Goal: Task Accomplishment & Management: Manage account settings

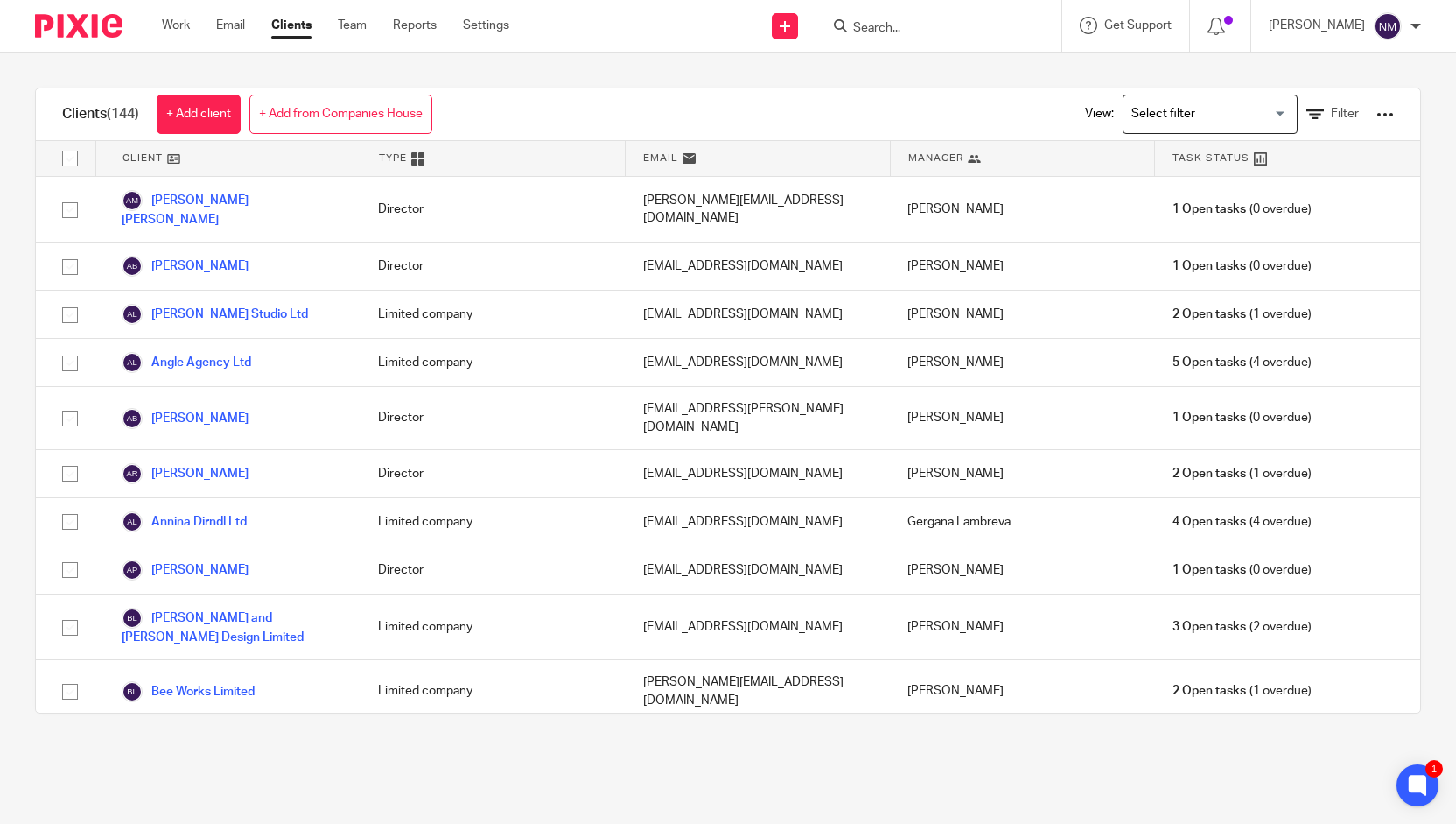
click at [158, 29] on div "Work Email Clients Team Reports Settings Work Email Clients Team Reports Settin…" at bounding box center [339, 26] width 391 height 52
click at [178, 26] on link "Work" at bounding box center [176, 26] width 28 height 18
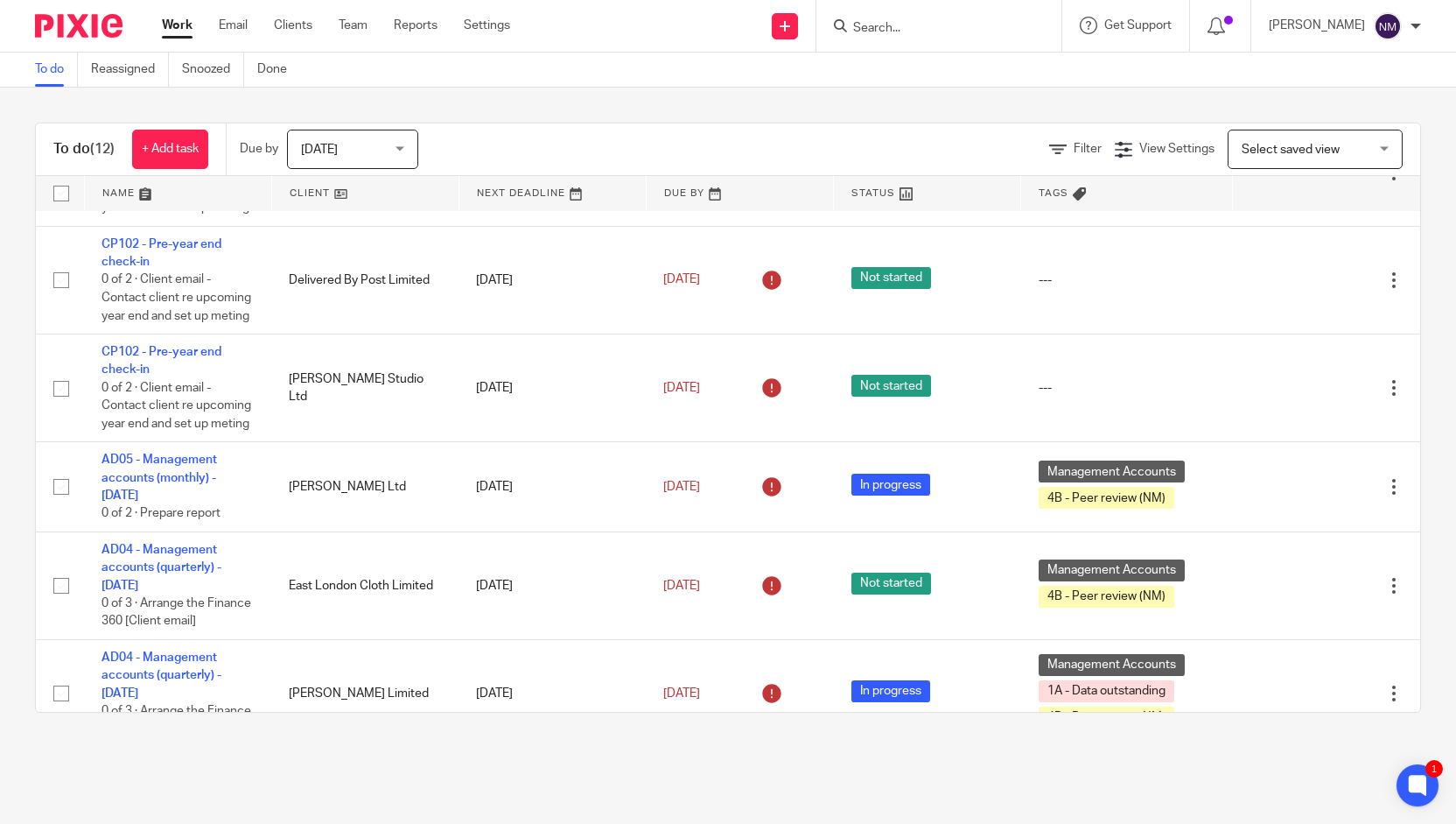
scroll to position [791, 0]
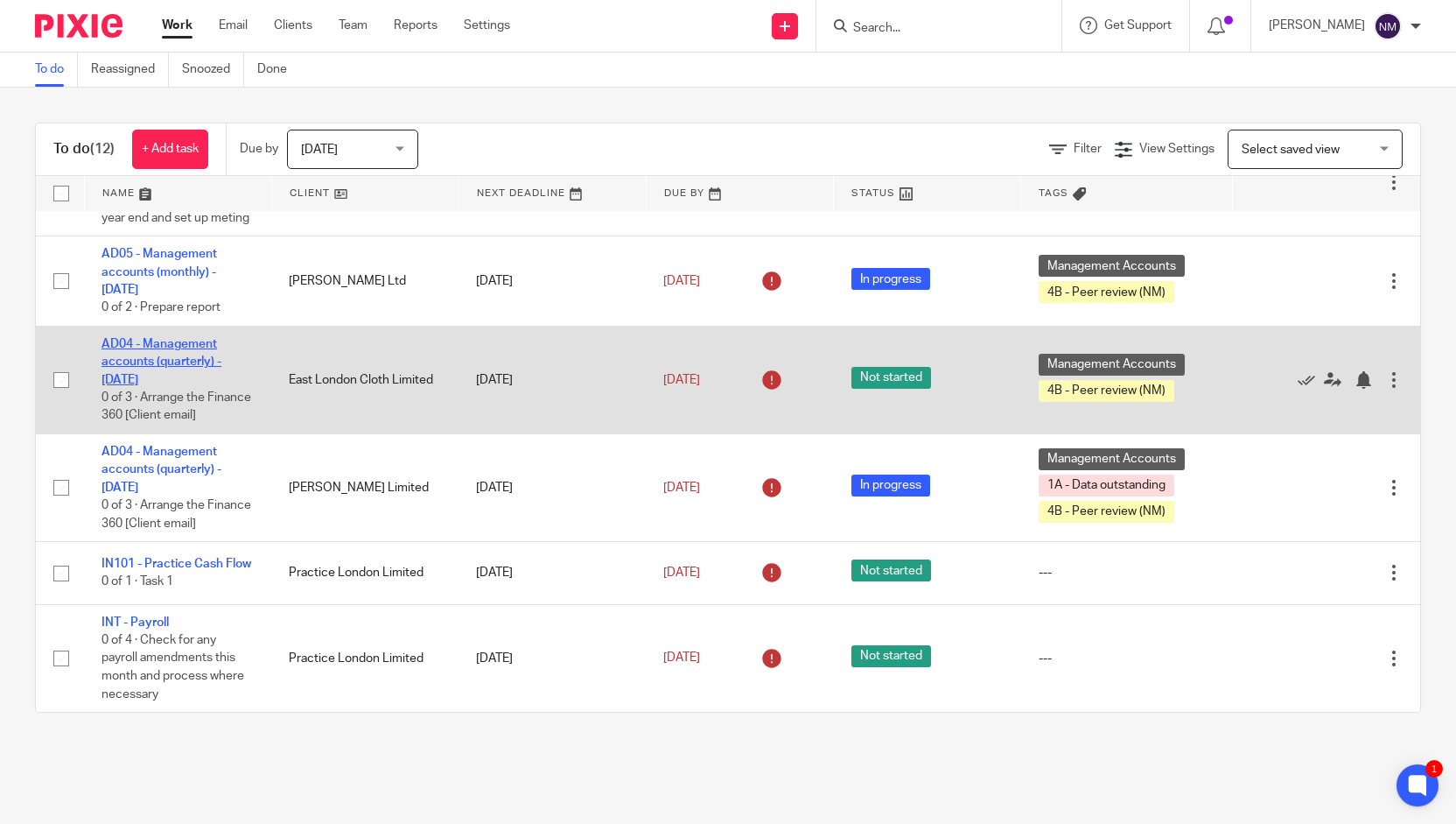
click at [182, 349] on link "AD04 - Management accounts (quarterly) - [DATE]" at bounding box center [161, 361] width 120 height 48
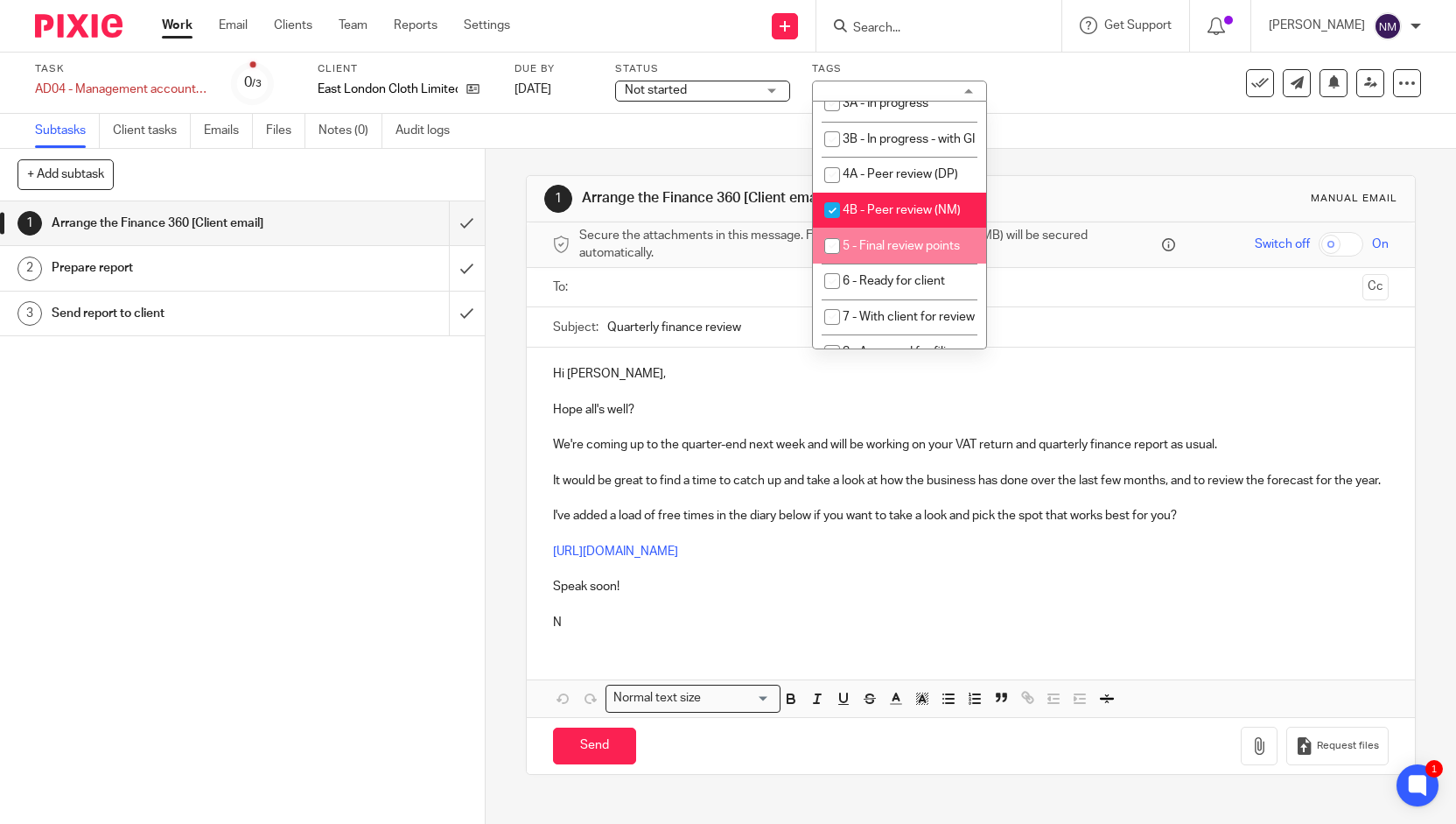
scroll to position [174, 0]
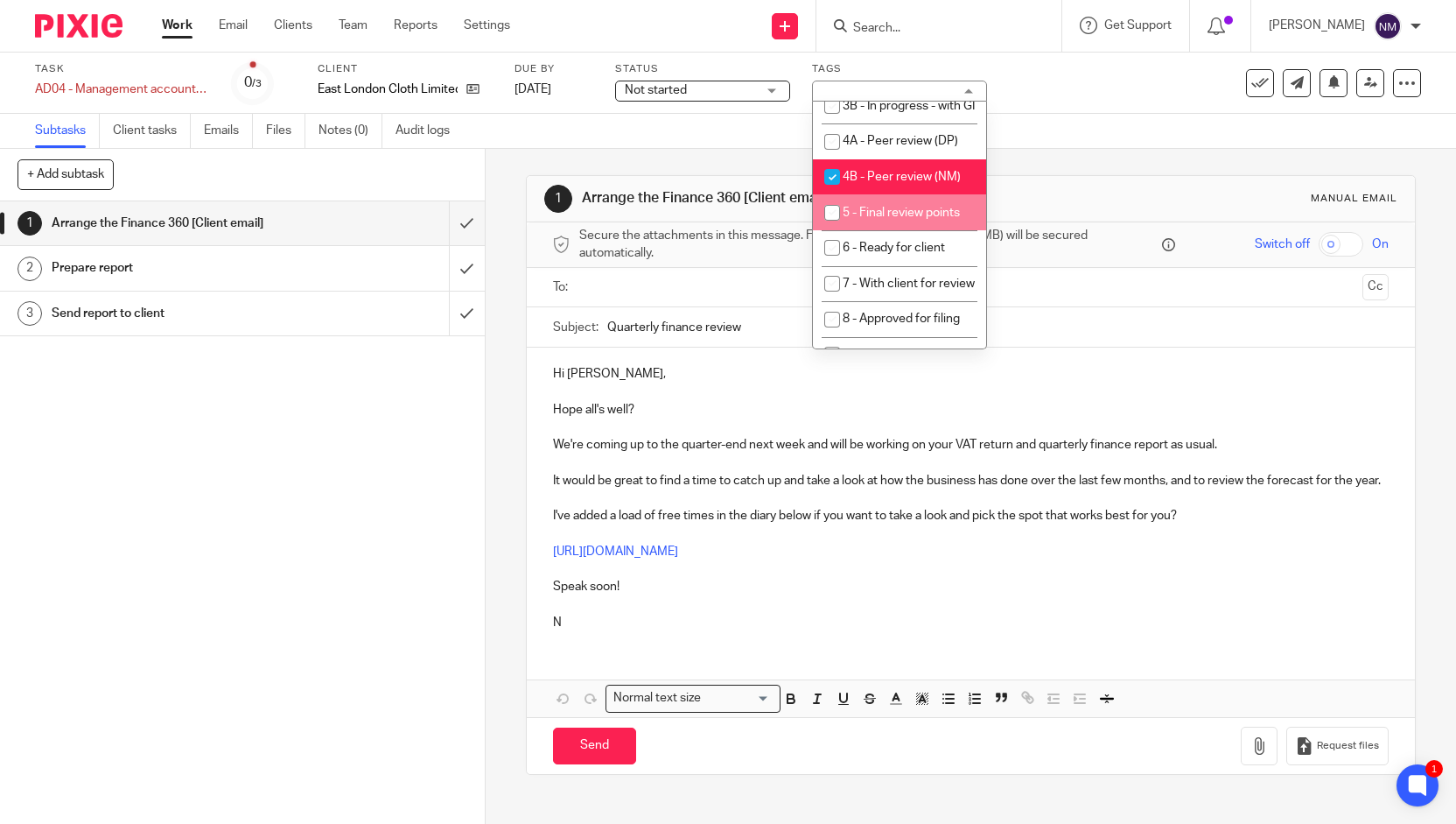
click at [869, 230] on li "5 - Final review points" at bounding box center [899, 212] width 174 height 36
checkbox input "true"
click at [875, 196] on li "4B - Peer review (NM)" at bounding box center [899, 177] width 174 height 36
checkbox input "false"
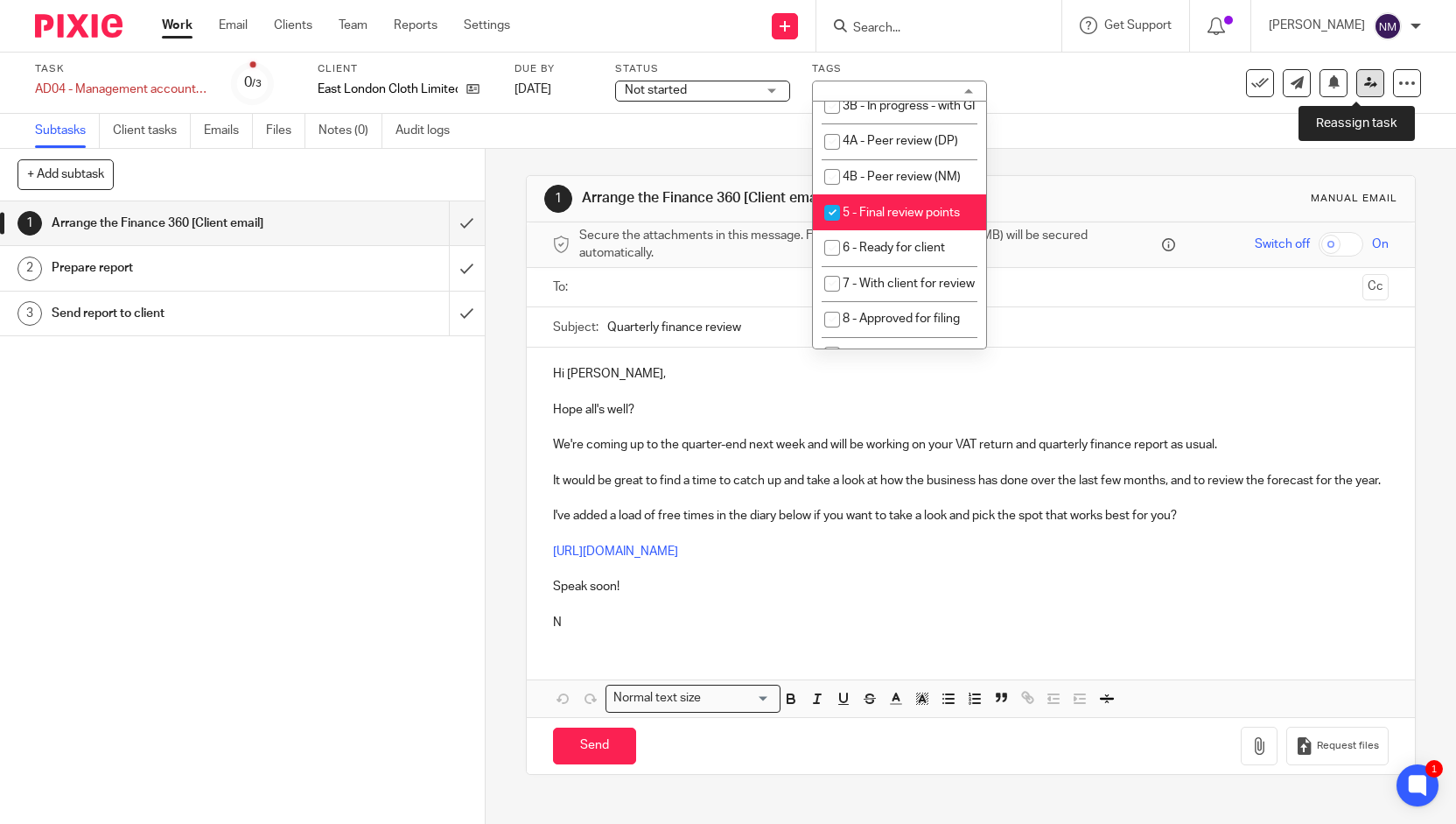
click at [1364, 87] on icon at bounding box center [1370, 82] width 13 height 13
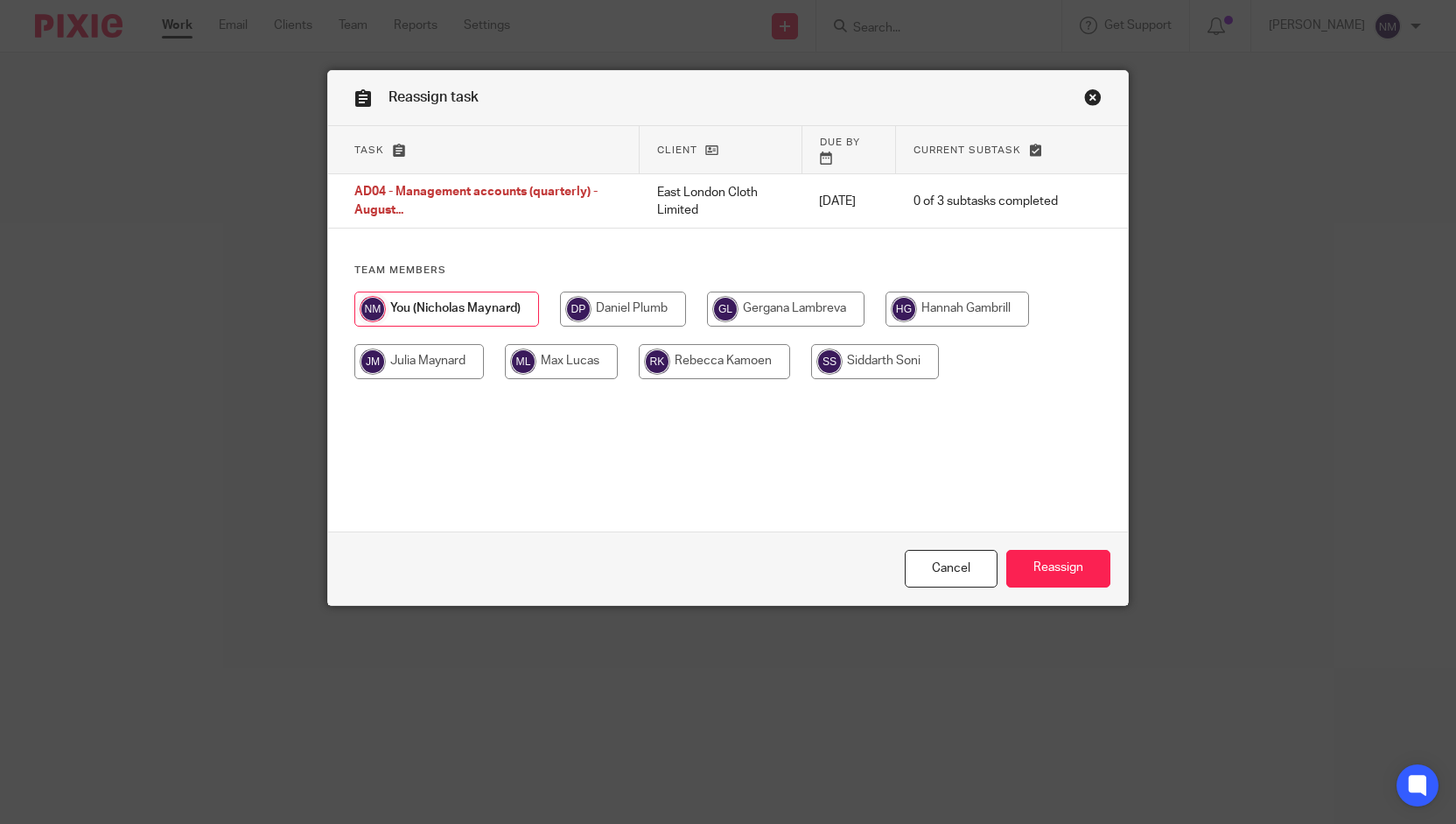
click at [551, 354] on input "radio" at bounding box center [562, 360] width 113 height 35
radio input "true"
click at [1034, 565] on input "Reassign" at bounding box center [1058, 569] width 104 height 38
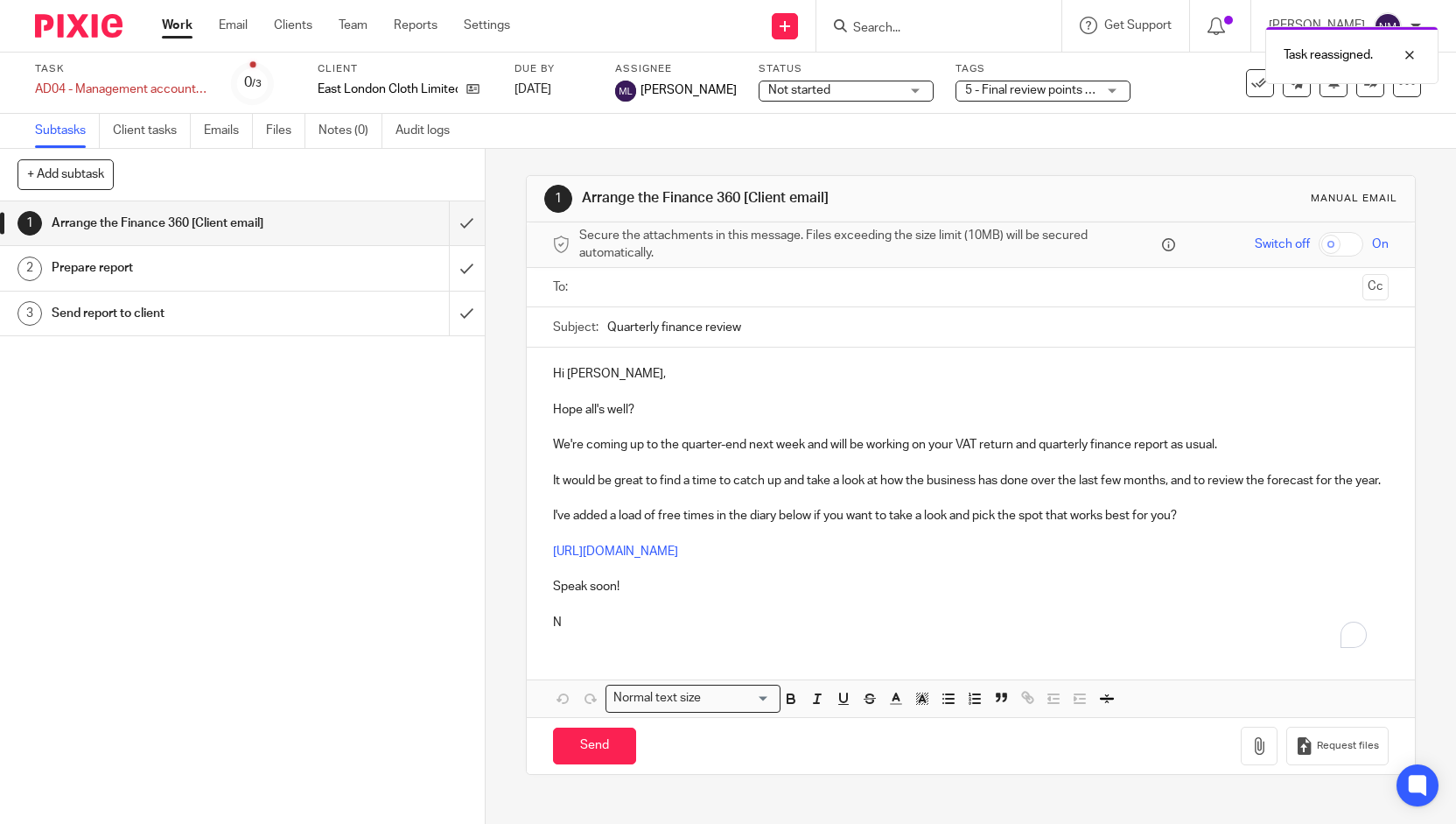
click at [183, 28] on link "Work" at bounding box center [177, 26] width 31 height 18
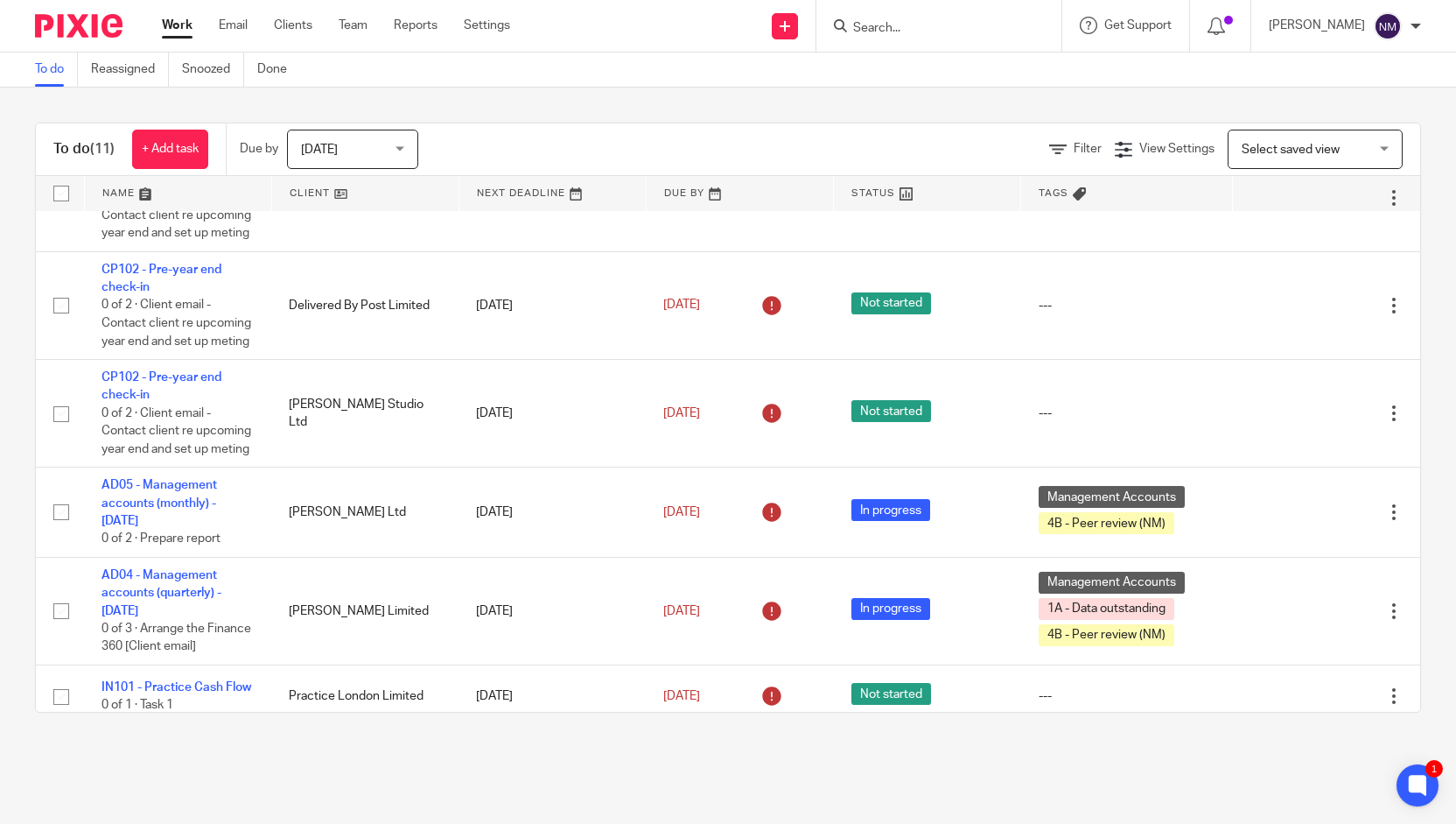
scroll to position [684, 0]
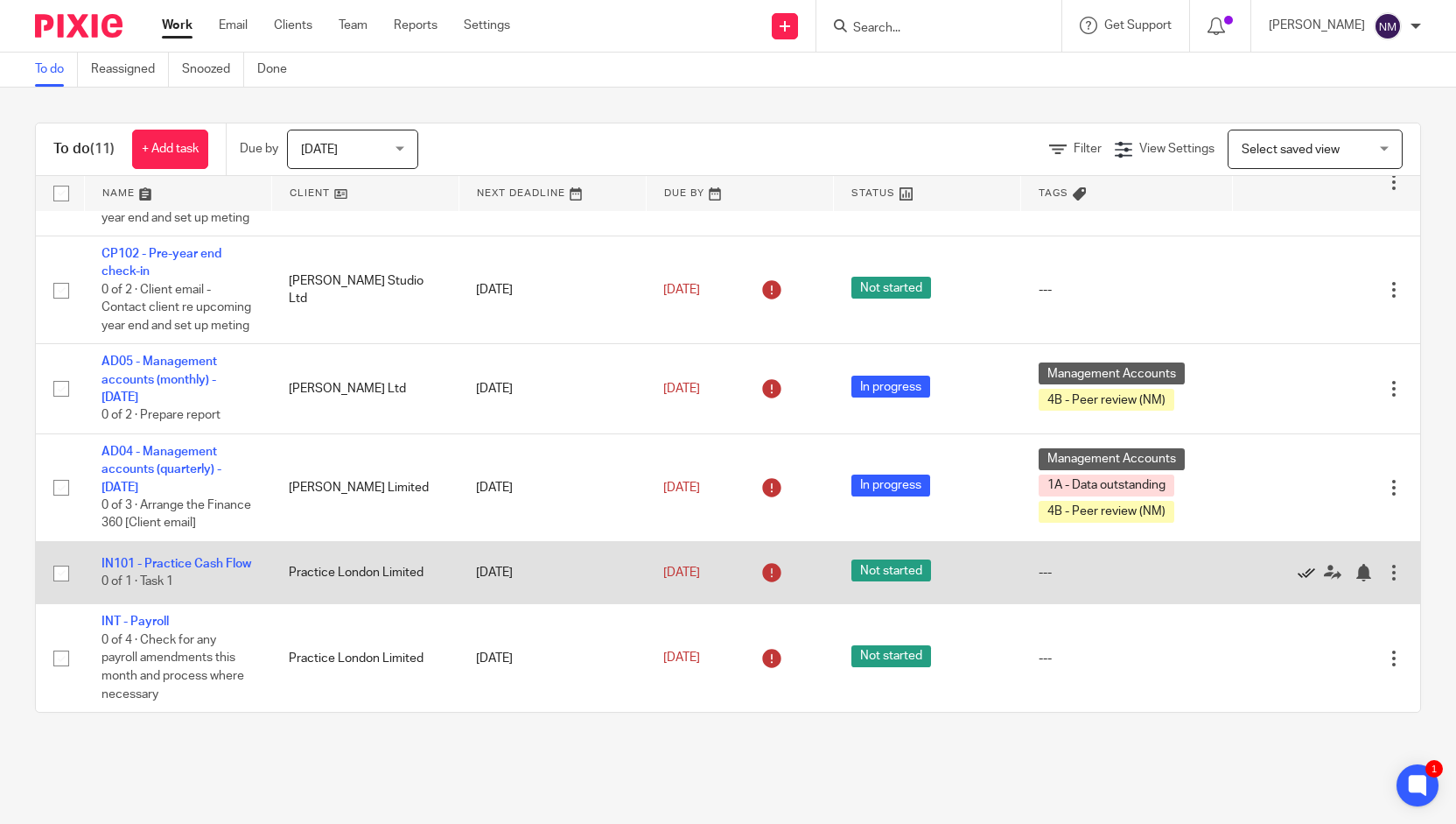
click at [1297, 565] on icon at bounding box center [1306, 573] width 18 height 18
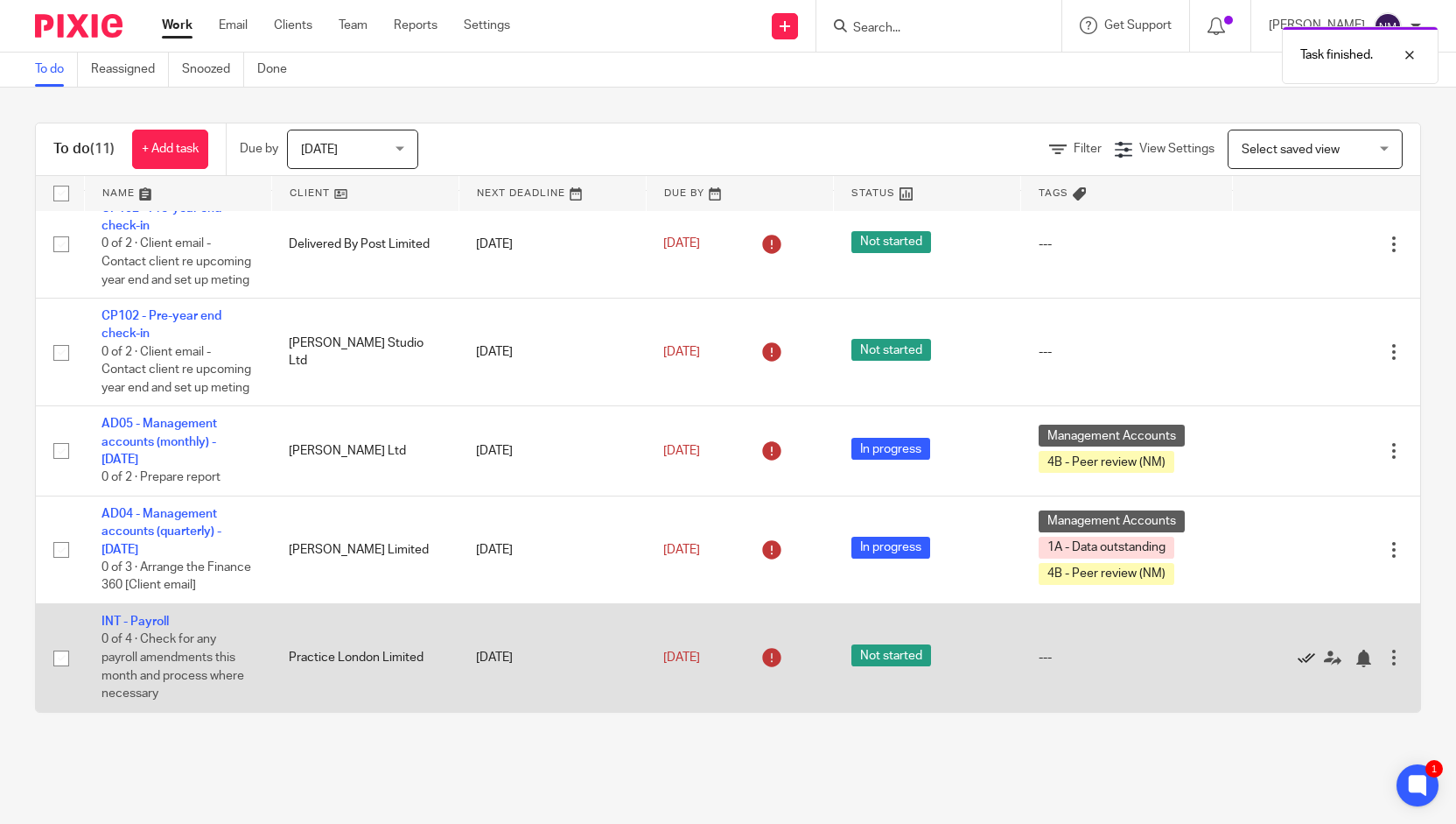
click at [1297, 660] on icon at bounding box center [1306, 658] width 18 height 18
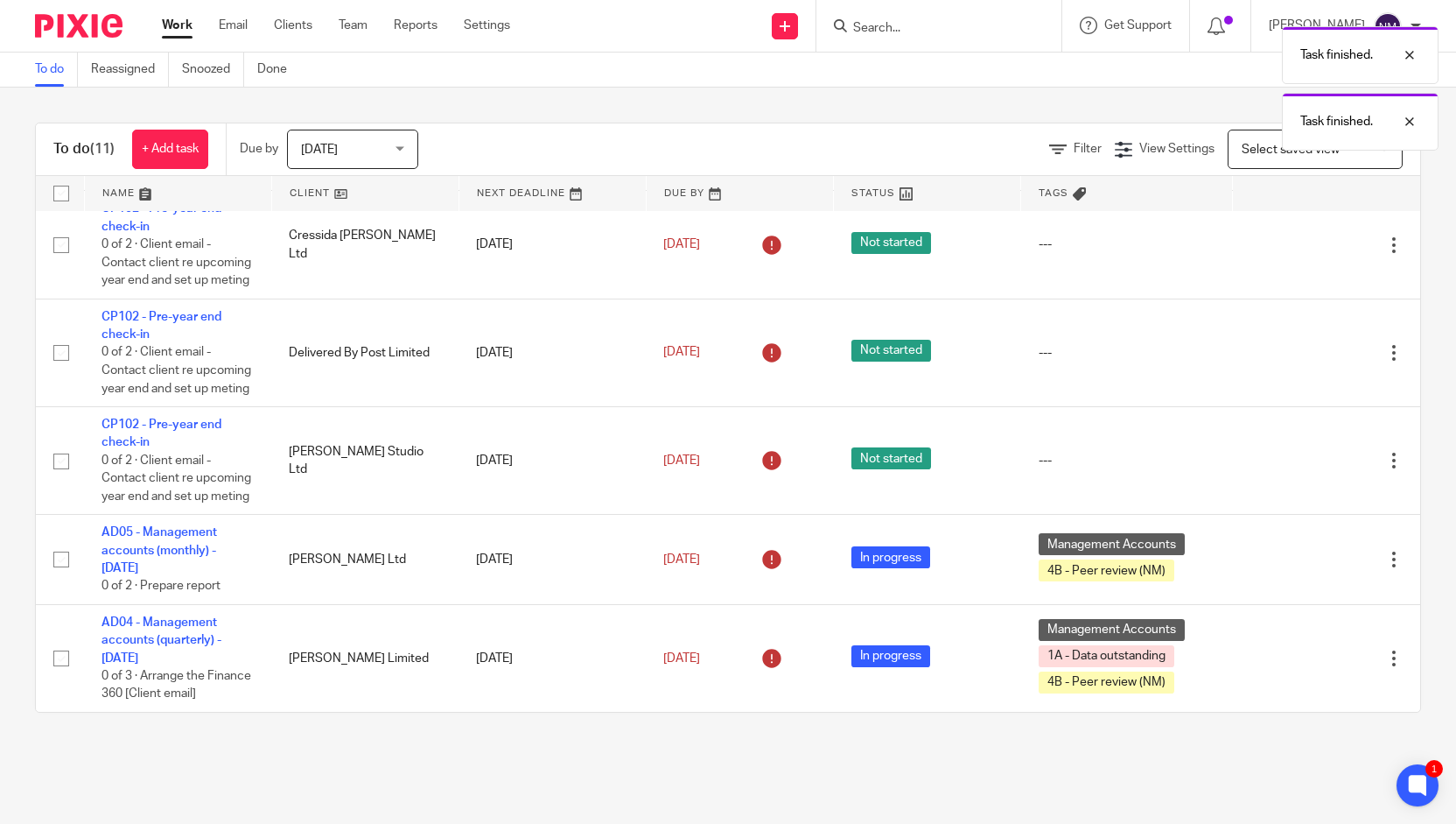
scroll to position [504, 0]
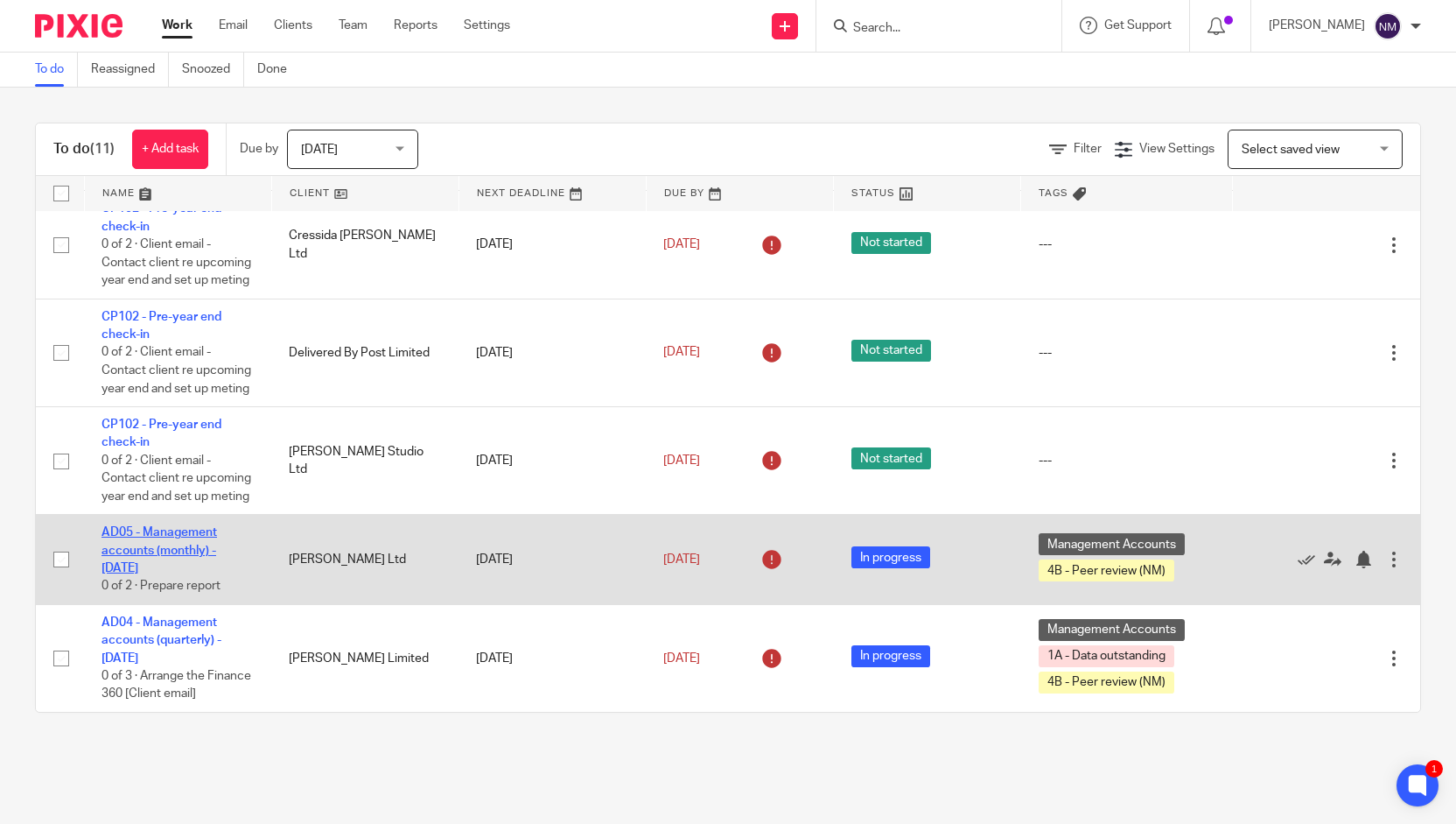
click at [152, 554] on link "AD05 - Management accounts (monthly) - August 31, 2025" at bounding box center [159, 550] width 115 height 48
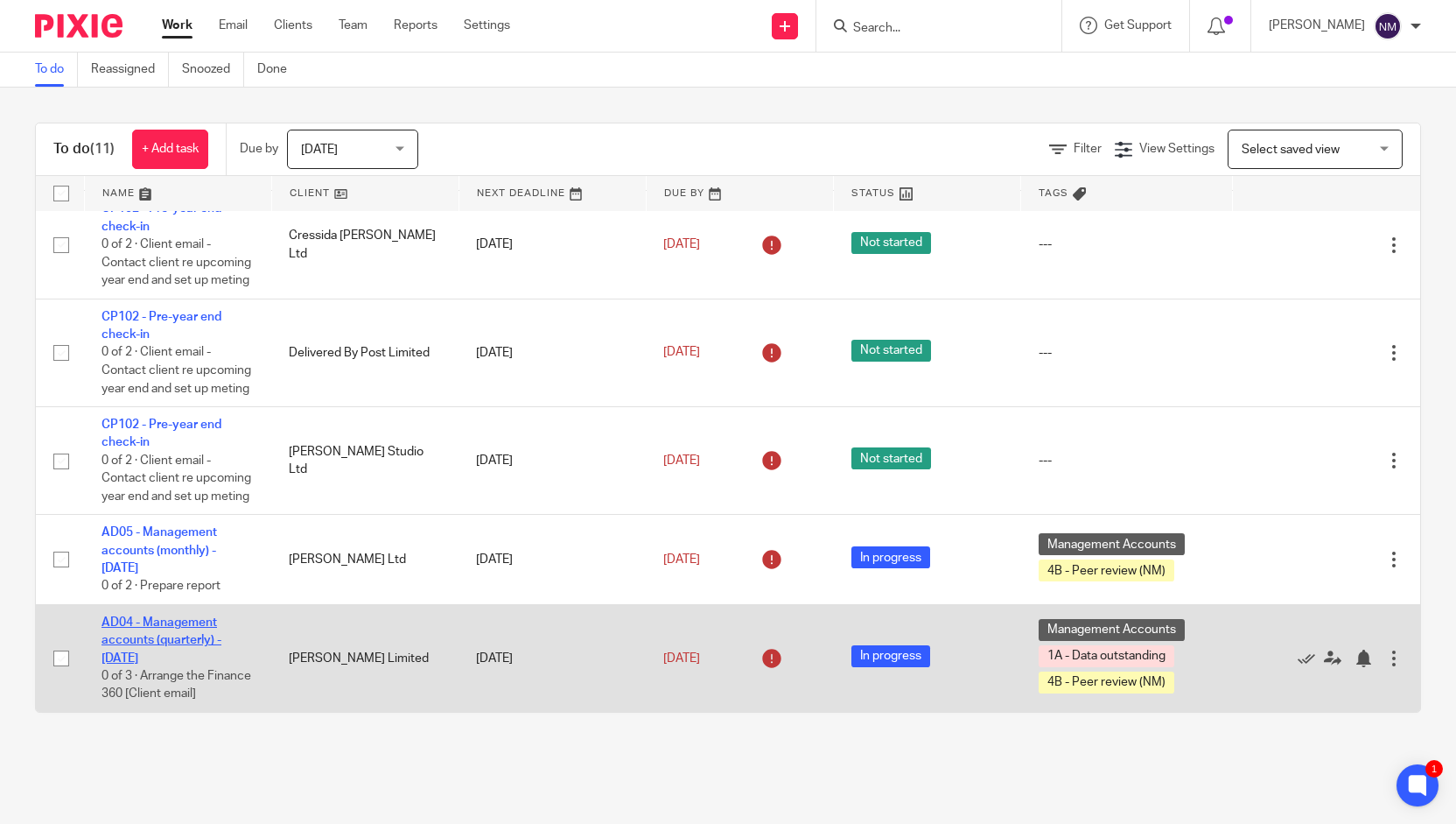
click at [169, 634] on link "AD04 - Management accounts (quarterly) - [DATE]" at bounding box center [161, 640] width 120 height 48
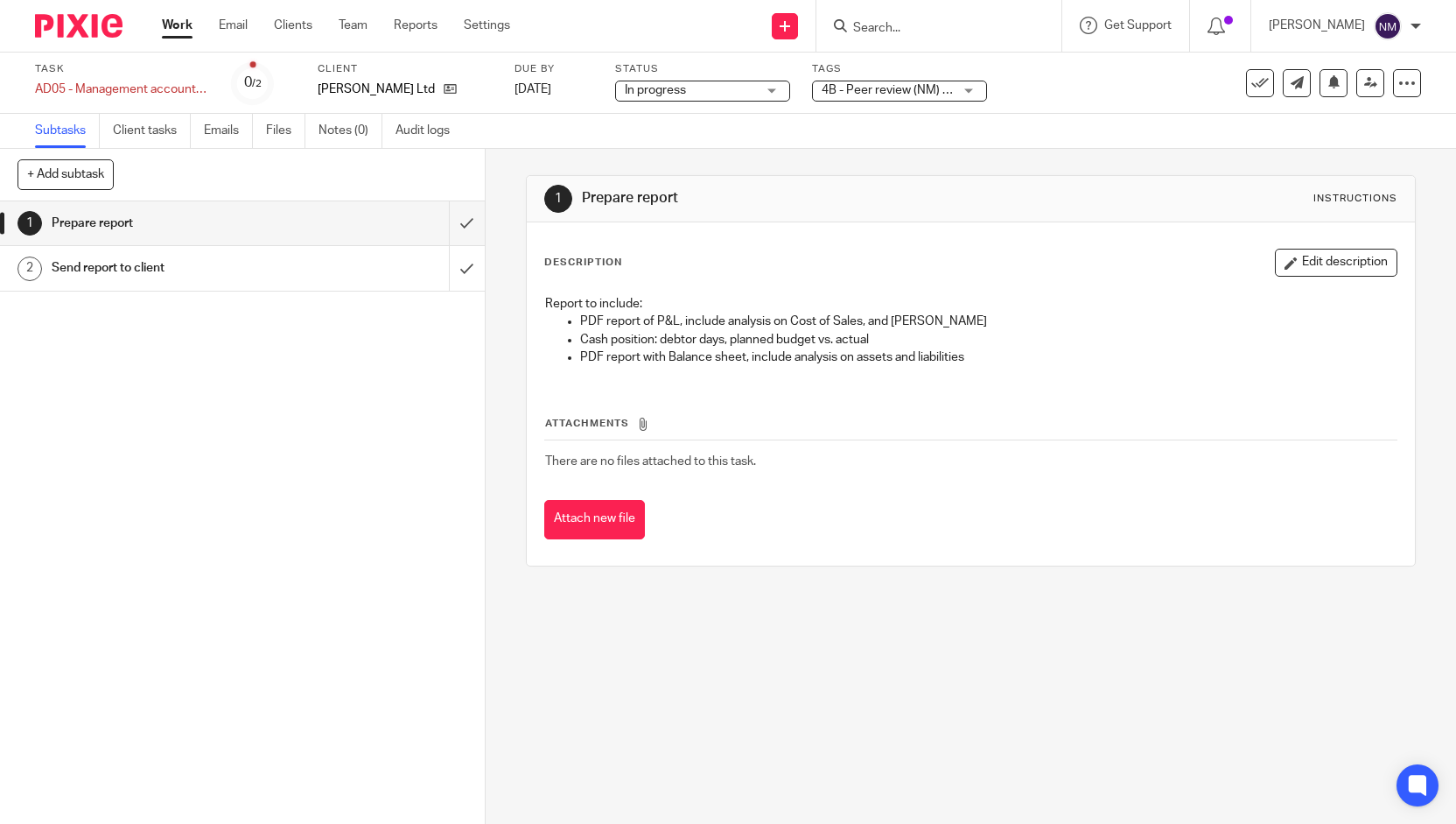
click at [870, 85] on span "4B - Peer review (NM) + 1" at bounding box center [890, 90] width 137 height 12
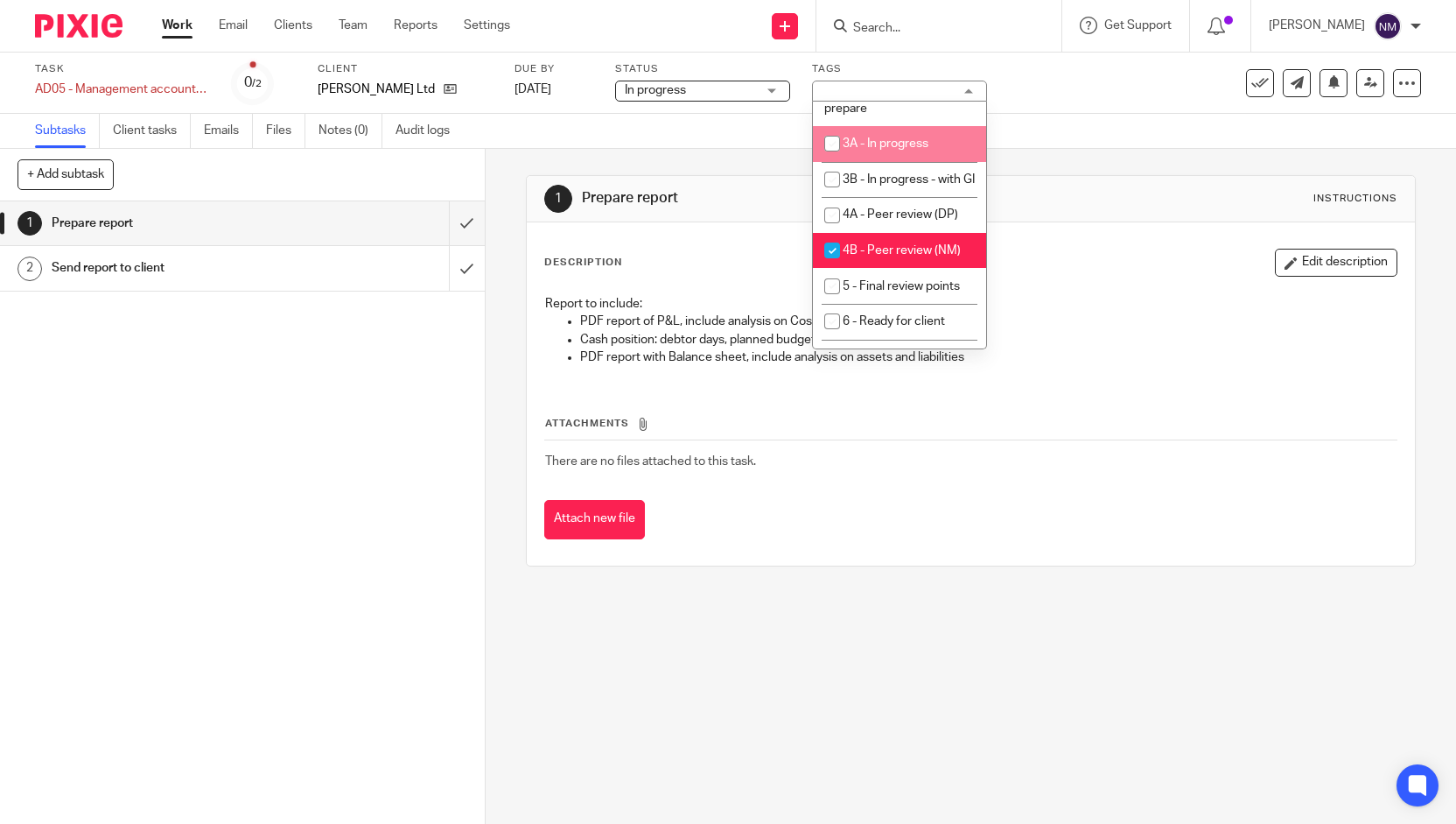
scroll to position [110, 0]
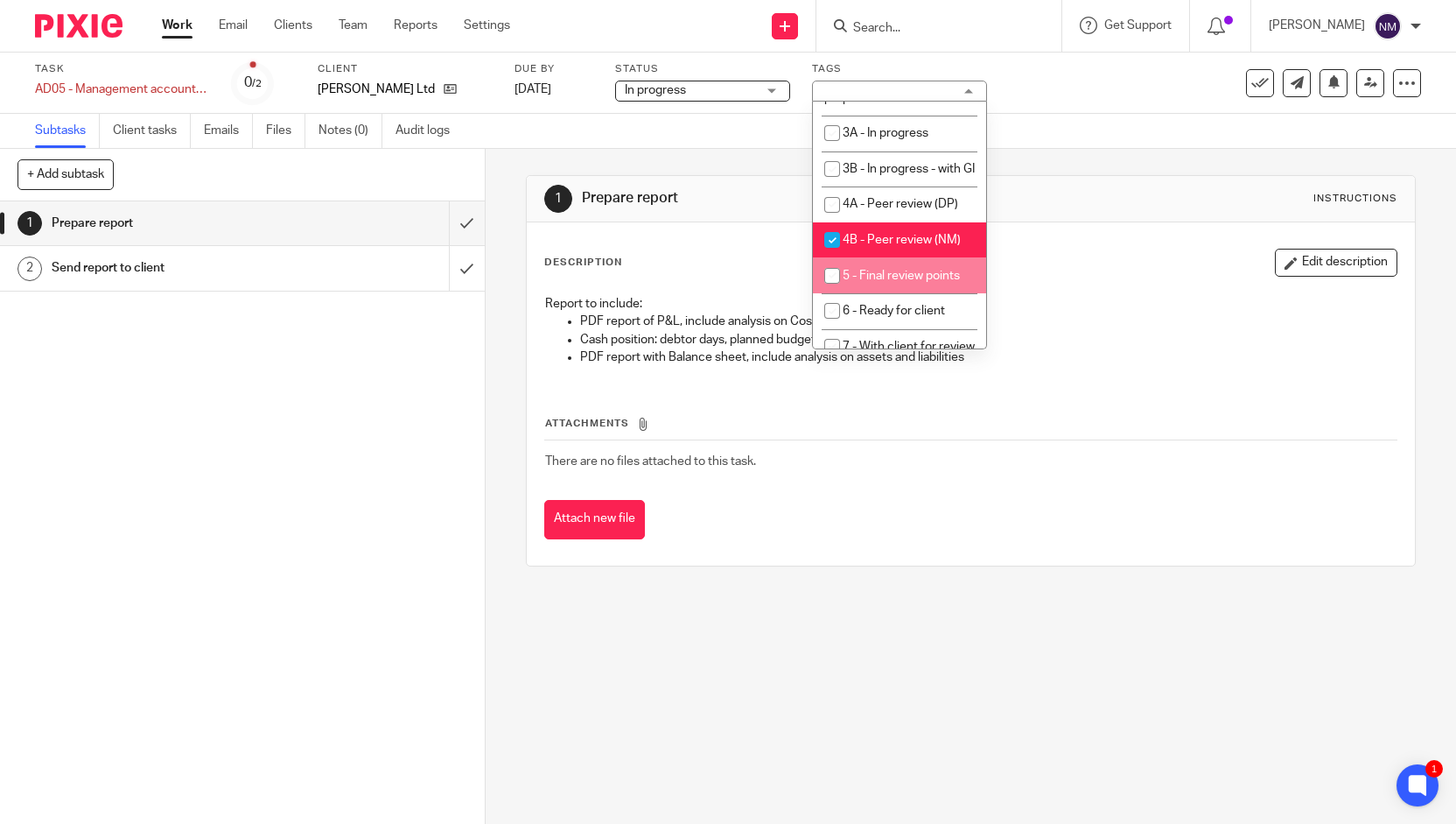
click at [882, 282] on span "5 - Final review points" at bounding box center [901, 276] width 117 height 12
checkbox input "true"
click at [875, 246] on span "4B - Peer review (NM)" at bounding box center [901, 239] width 118 height 12
checkbox input "false"
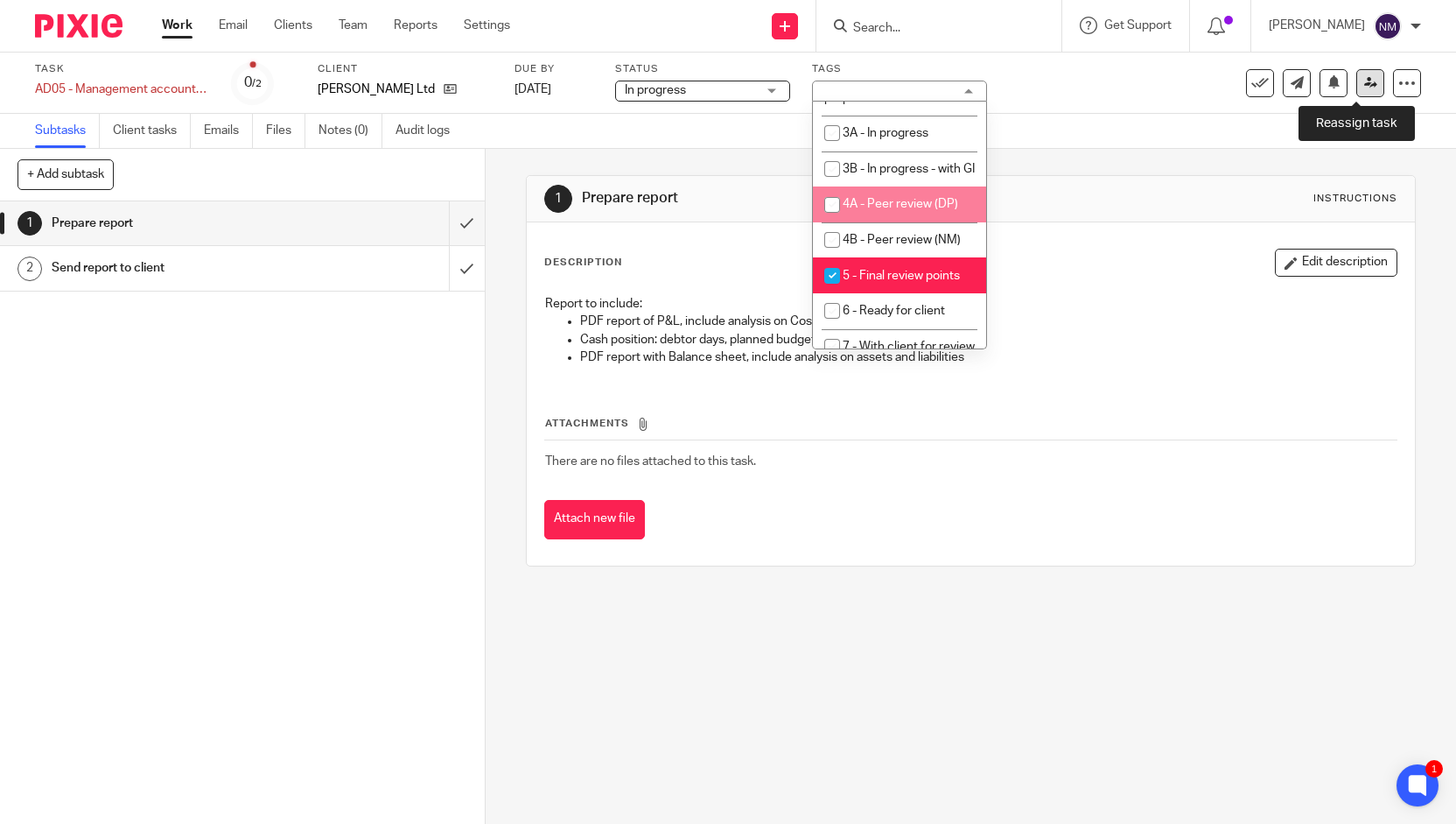
click at [1364, 81] on icon at bounding box center [1370, 82] width 13 height 13
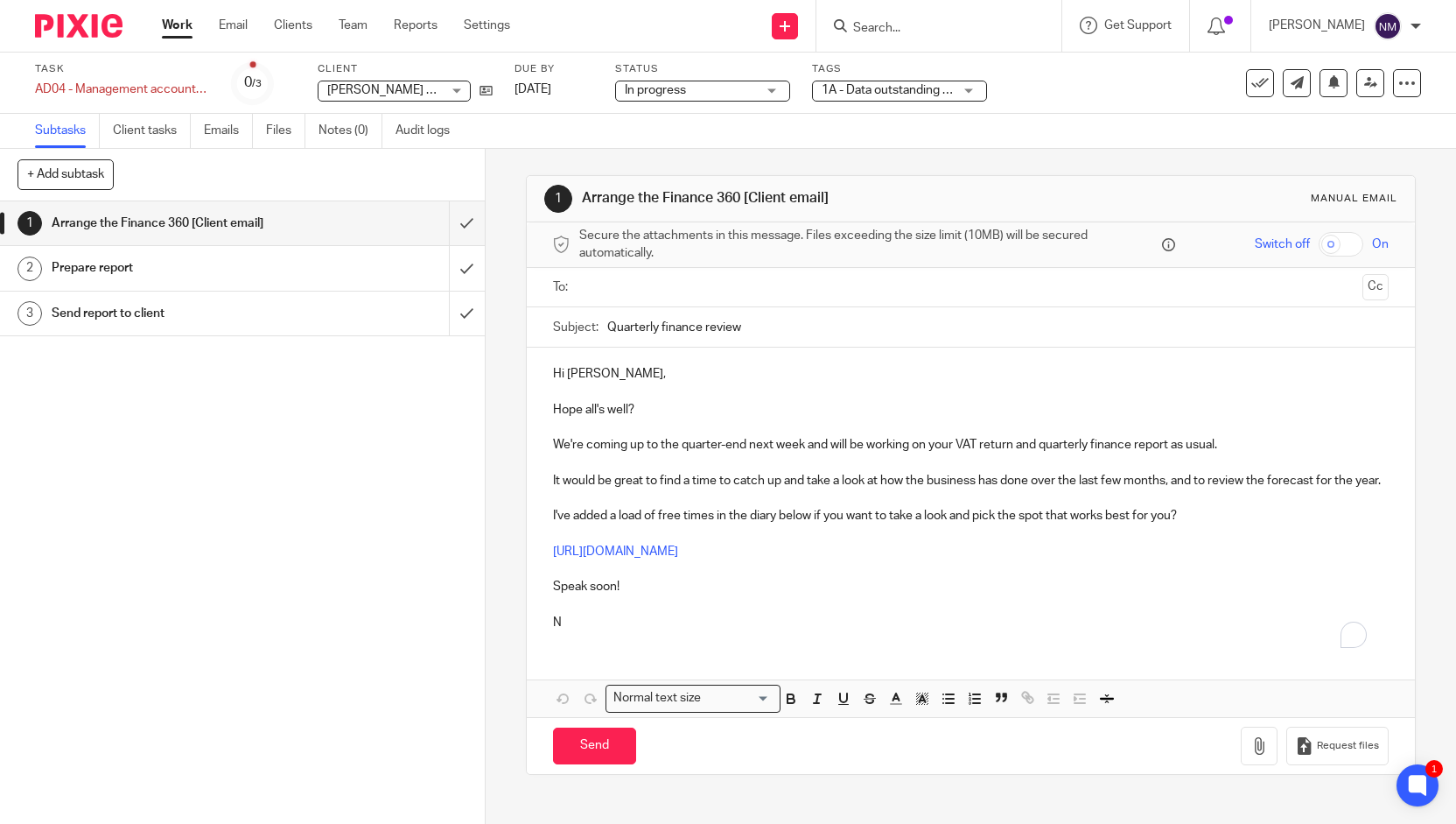
click at [893, 97] on span "1A - Data outstanding + 2" at bounding box center [887, 90] width 131 height 19
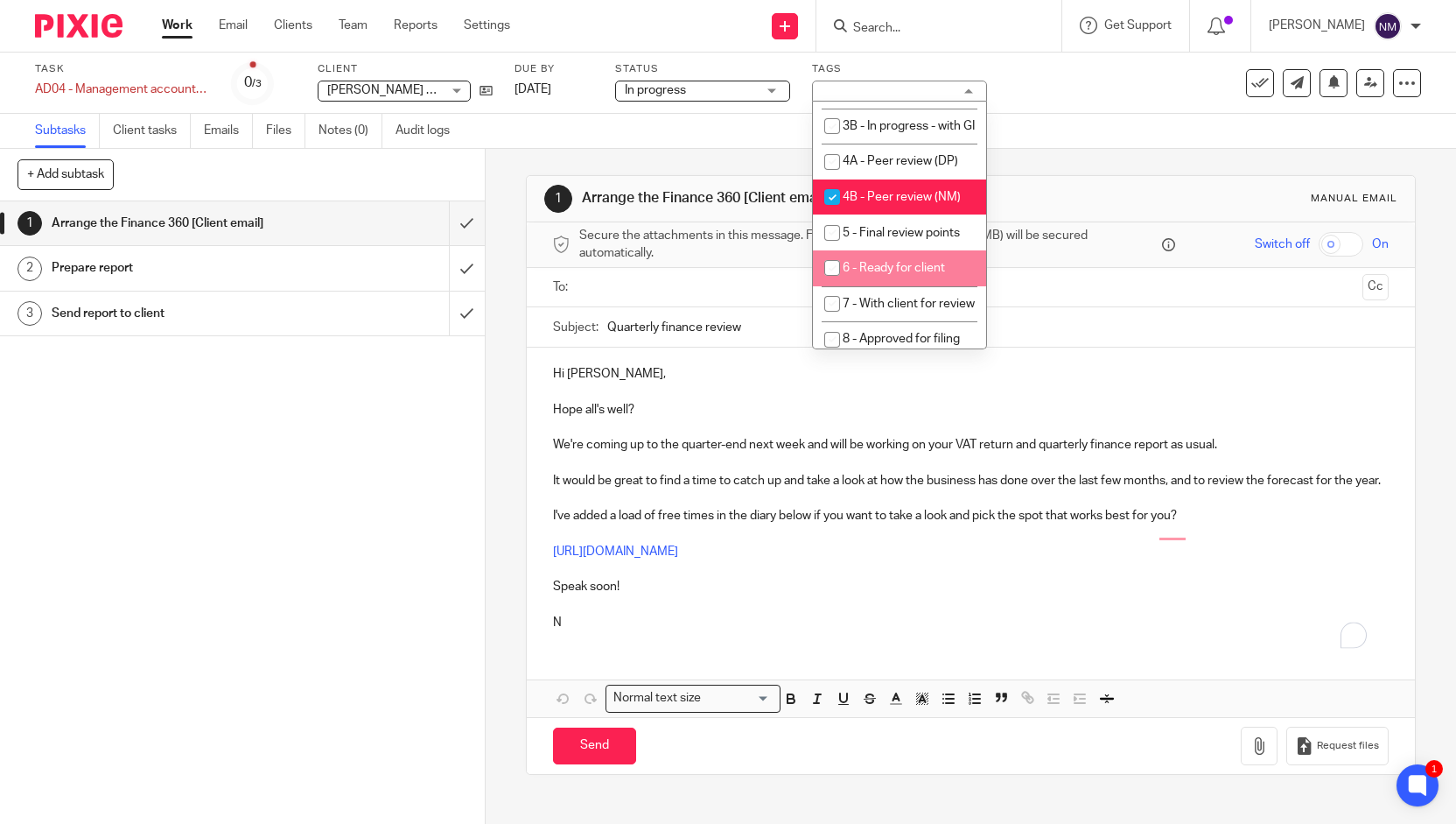
scroll to position [154, 0]
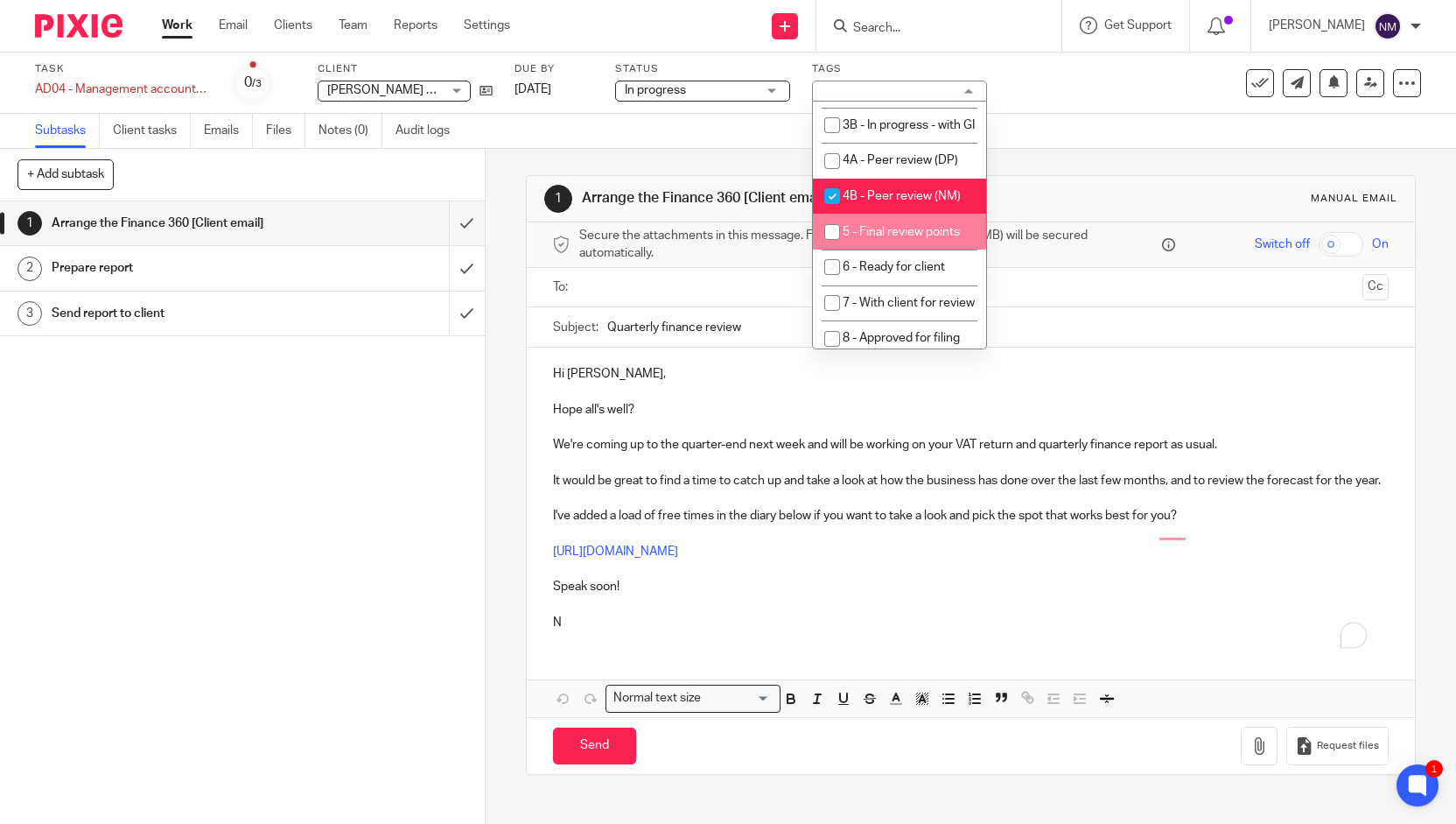
click at [886, 249] on li "5 - Final review points" at bounding box center [899, 231] width 174 height 36
checkbox input "true"
click at [922, 203] on span "4B - Peer review (NM)" at bounding box center [901, 196] width 118 height 12
checkbox input "false"
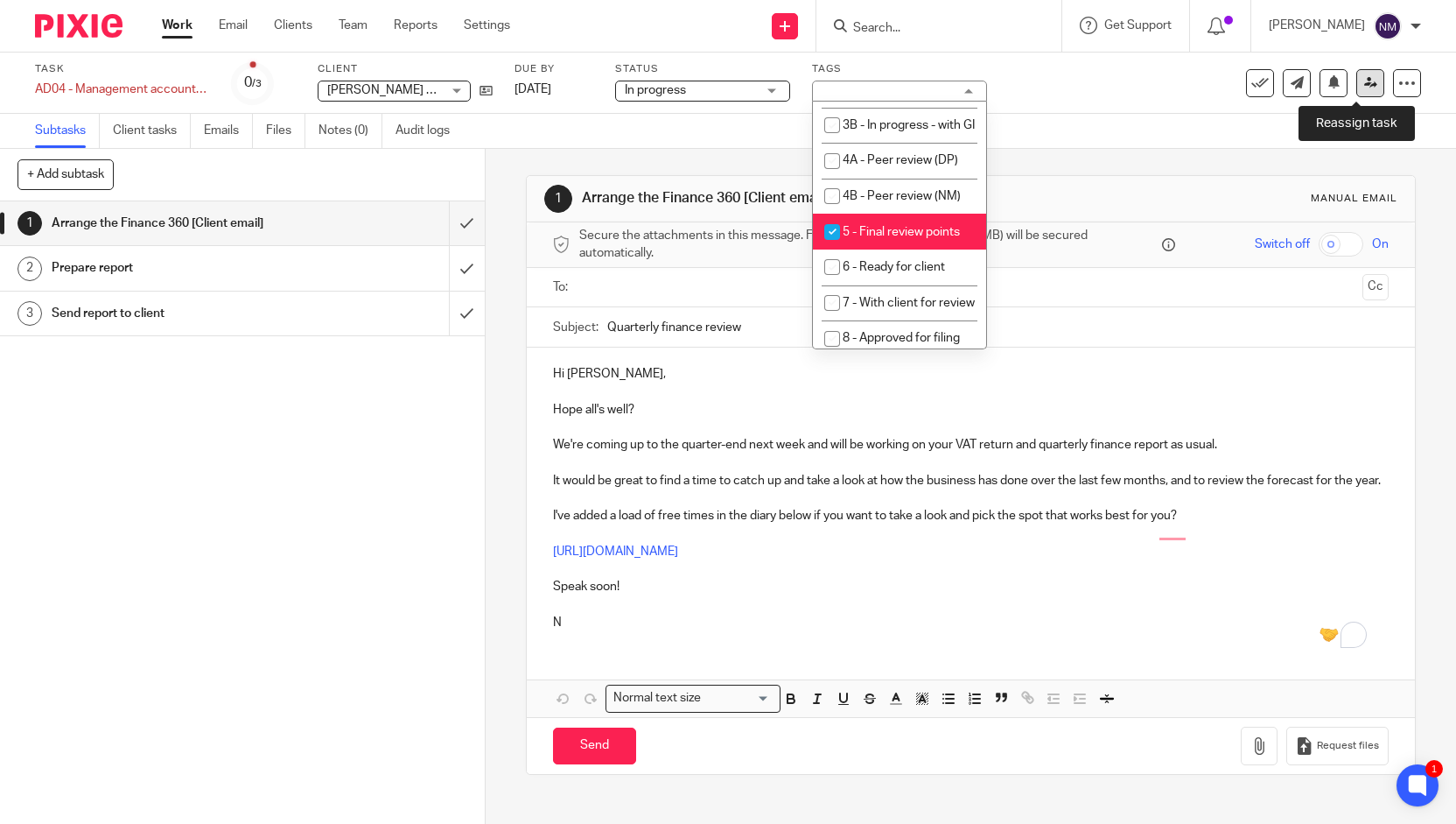
click at [1364, 83] on icon at bounding box center [1370, 82] width 13 height 13
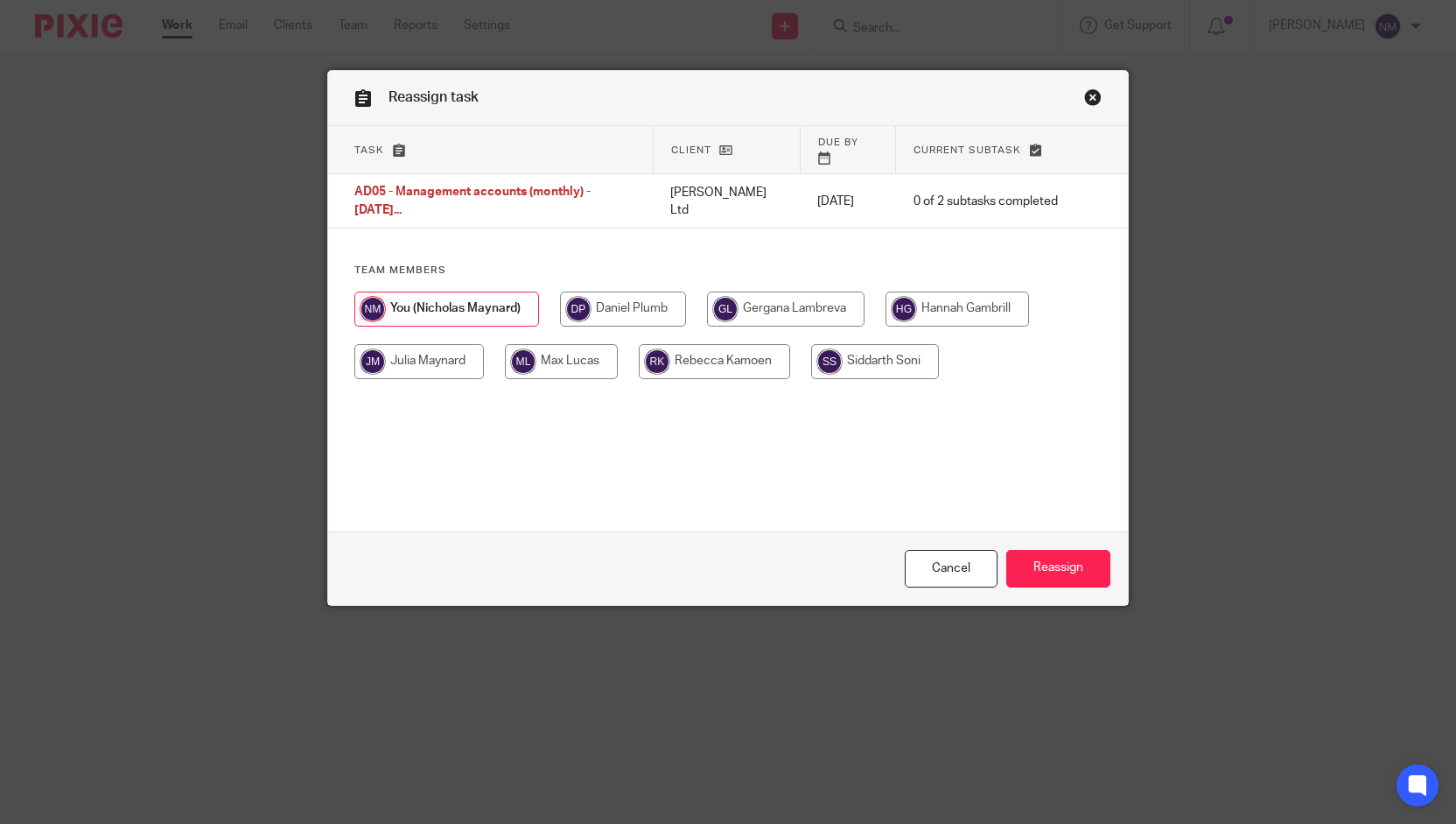
click at [566, 343] on input "radio" at bounding box center [562, 360] width 113 height 35
radio input "true"
click at [1038, 565] on input "Reassign" at bounding box center [1058, 569] width 104 height 38
click at [540, 348] on input "radio" at bounding box center [562, 360] width 113 height 35
radio input "true"
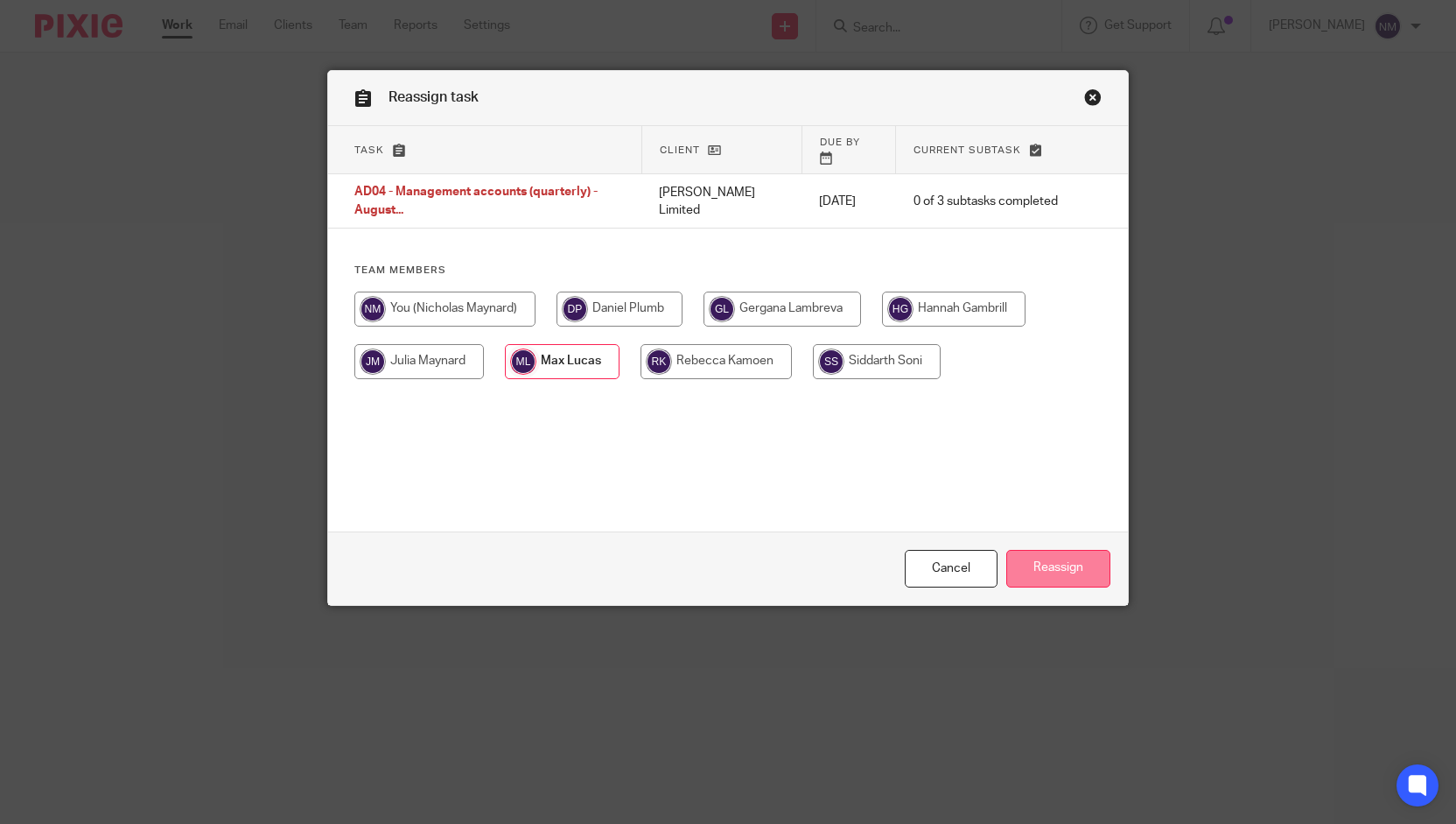
click at [1048, 560] on input "Reassign" at bounding box center [1058, 569] width 104 height 38
